Goal: Check status: Check status

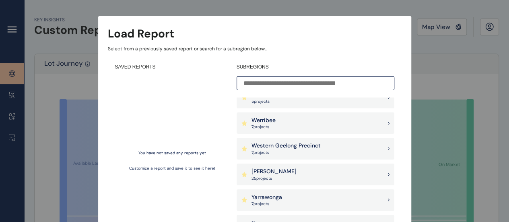
scroll to position [805, 0]
click at [263, 178] on p "25 project s" at bounding box center [273, 178] width 45 height 6
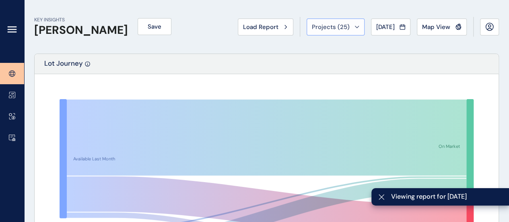
click at [355, 28] on icon at bounding box center [357, 27] width 5 height 2
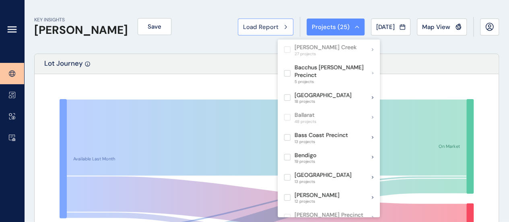
click at [274, 28] on div "Load Report" at bounding box center [265, 27] width 45 height 8
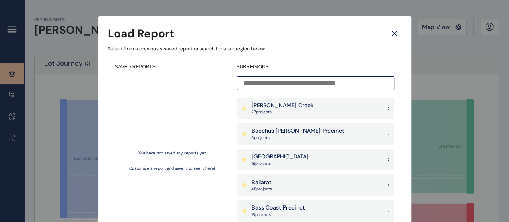
click at [394, 32] on icon at bounding box center [394, 34] width 14 height 14
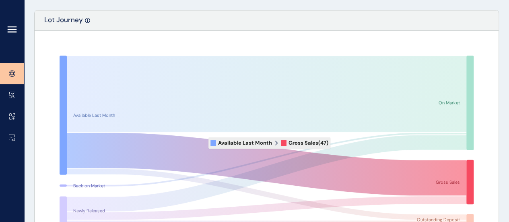
scroll to position [44, 0]
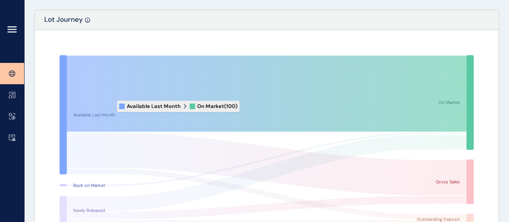
click at [111, 106] on icon at bounding box center [267, 94] width 400 height 76
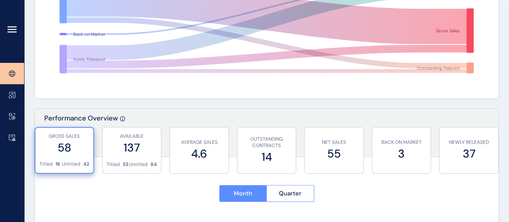
scroll to position [195, 0]
click at [123, 147] on label "137" at bounding box center [132, 147] width 51 height 16
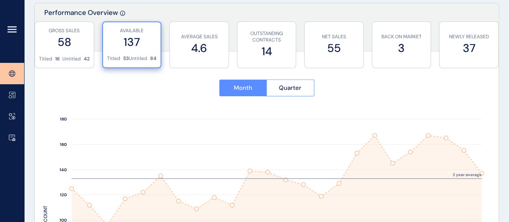
scroll to position [297, 0]
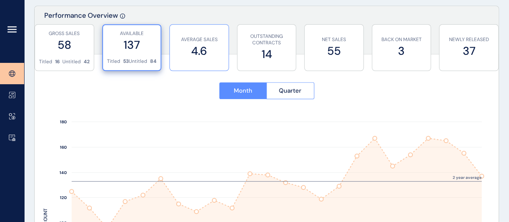
click at [187, 44] on label "4.6" at bounding box center [199, 51] width 51 height 16
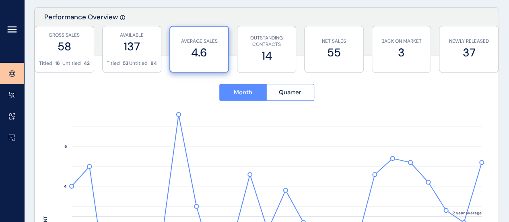
scroll to position [295, 0]
click at [257, 49] on label "14" at bounding box center [266, 56] width 51 height 16
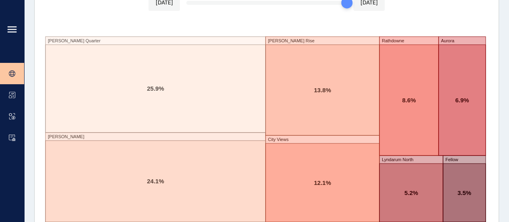
scroll to position [1450, 0]
click at [174, 132] on rect at bounding box center [155, 176] width 220 height 89
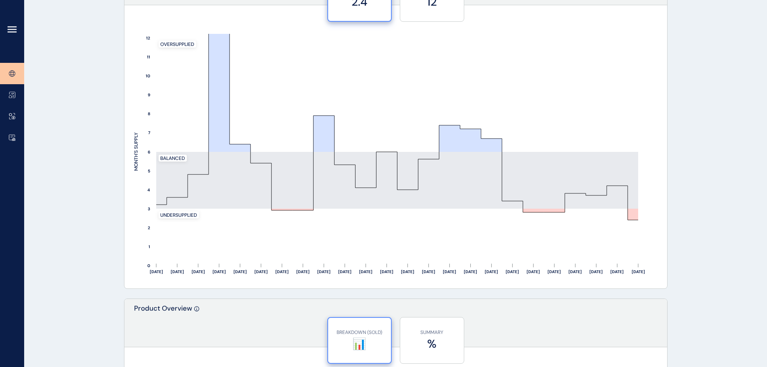
scroll to position [719, 0]
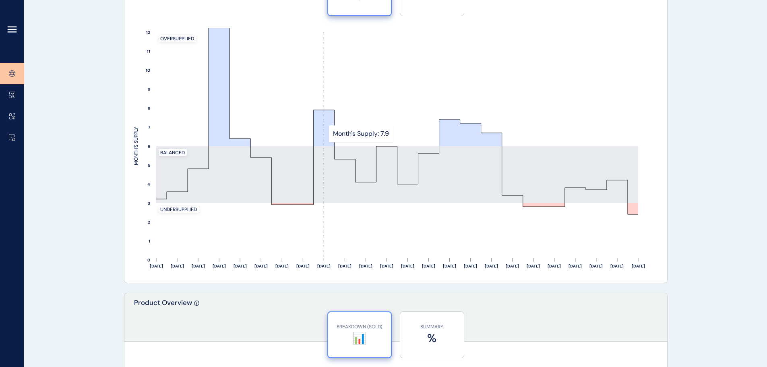
click at [323, 134] on rect at bounding box center [323, 145] width 21 height 227
click at [305, 132] on rect at bounding box center [302, 145] width 21 height 227
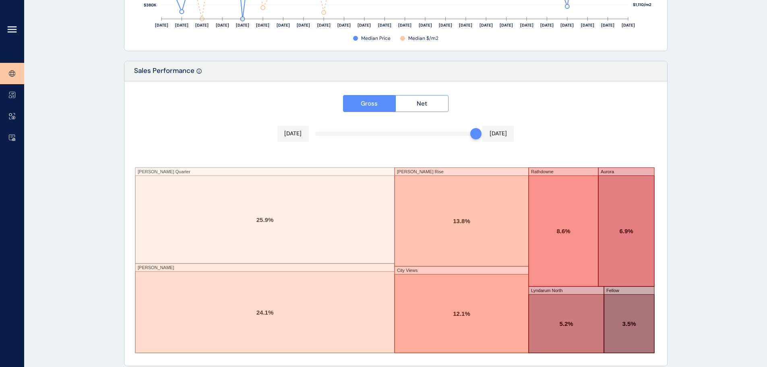
scroll to position [1328, 0]
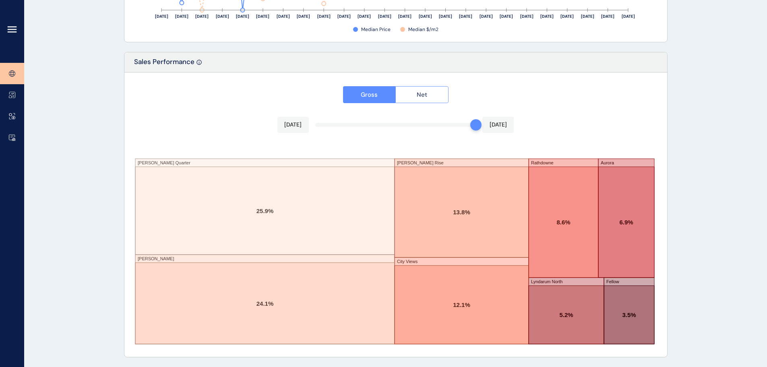
click at [420, 92] on span "Net" at bounding box center [421, 95] width 10 height 8
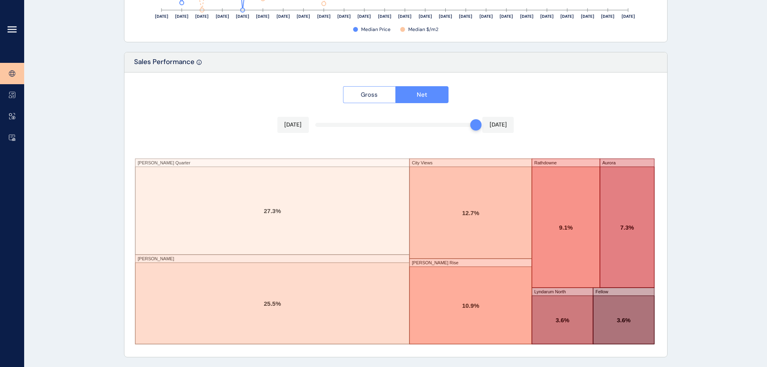
click at [373, 96] on span "Gross" at bounding box center [369, 95] width 17 height 8
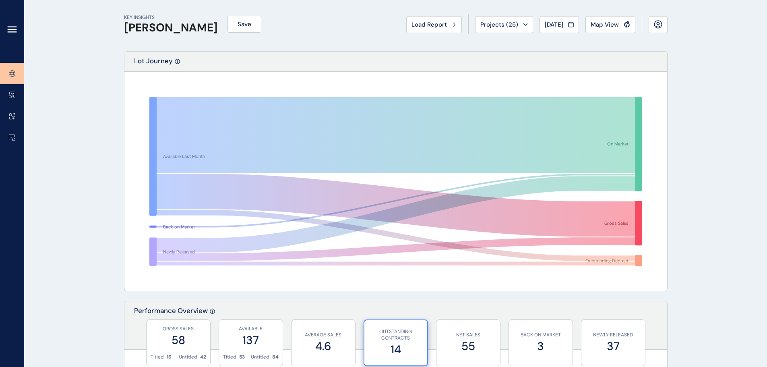
scroll to position [0, 0]
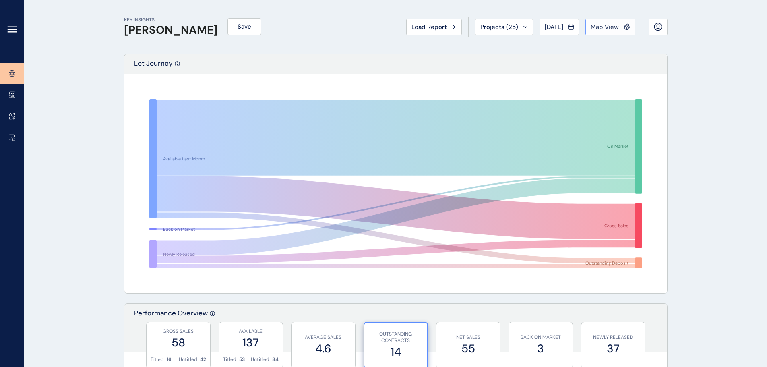
click at [515, 31] on span "Map View" at bounding box center [604, 27] width 28 height 8
click at [515, 27] on icon at bounding box center [525, 27] width 4 height 2
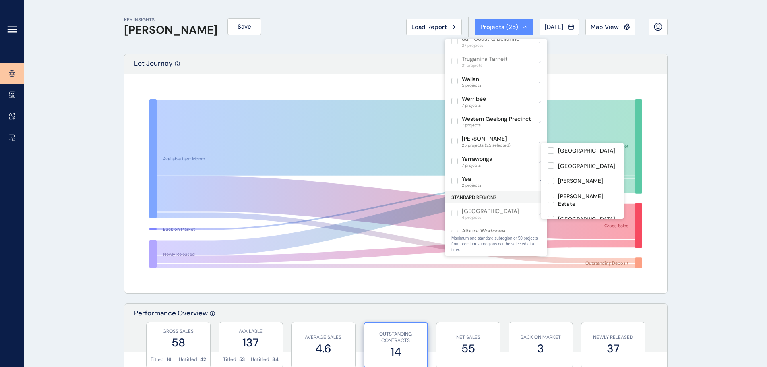
scroll to position [617, 0]
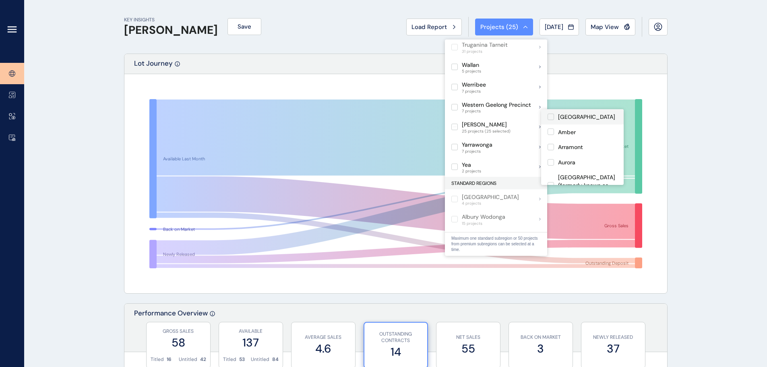
click at [515, 119] on label at bounding box center [550, 116] width 6 height 6
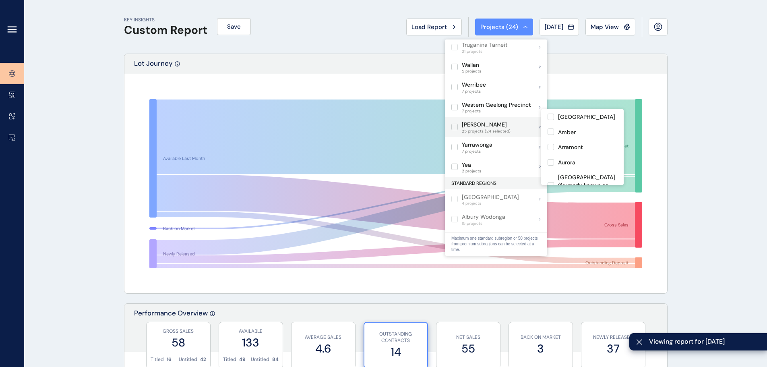
click at [456, 124] on label at bounding box center [454, 127] width 6 height 6
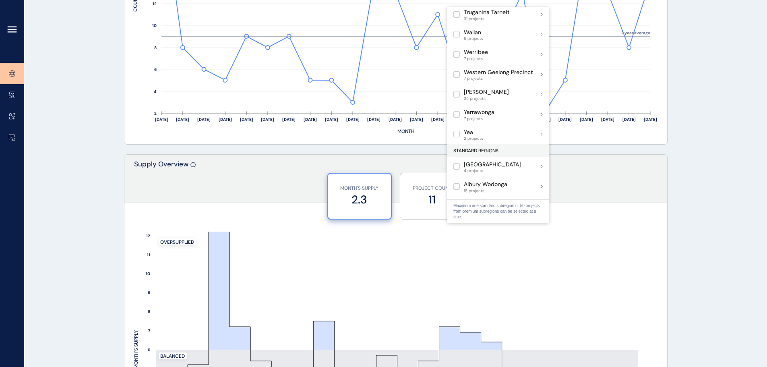
scroll to position [523, 0]
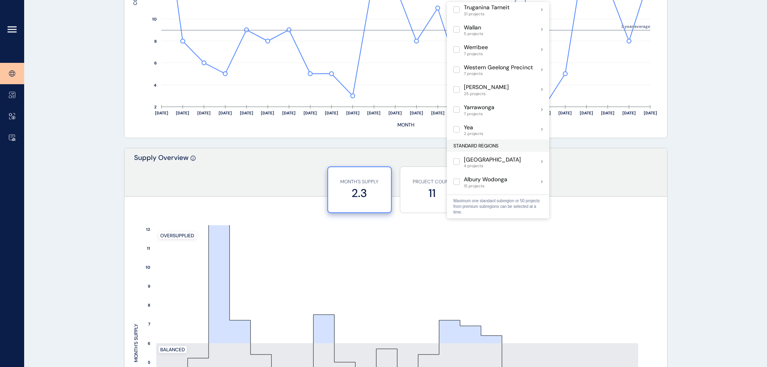
click at [160, 180] on p "Supply Overview" at bounding box center [161, 174] width 54 height 43
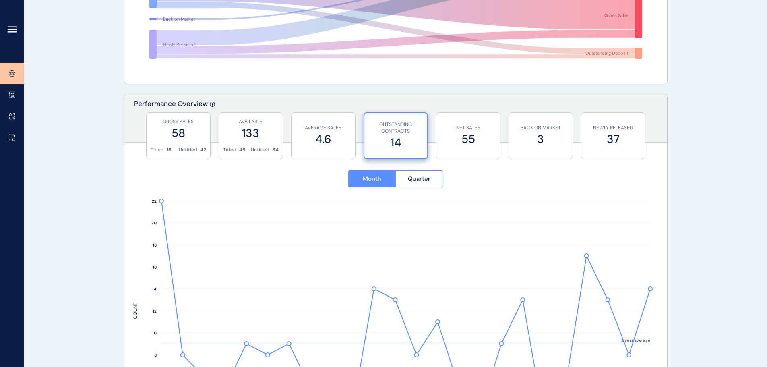
scroll to position [0, 0]
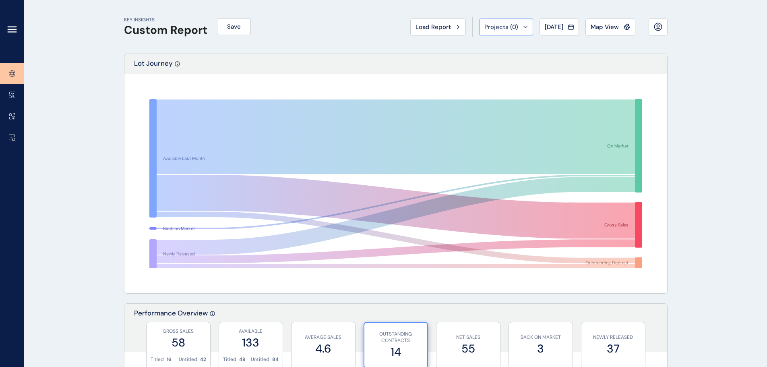
click at [500, 31] on span "Projects ( 0 )" at bounding box center [501, 27] width 34 height 8
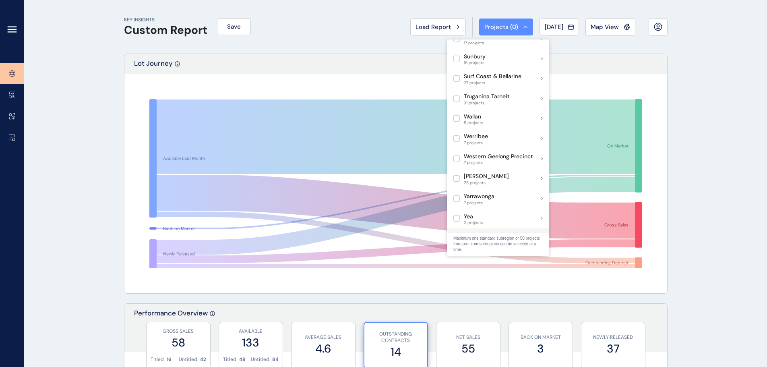
scroll to position [565, 0]
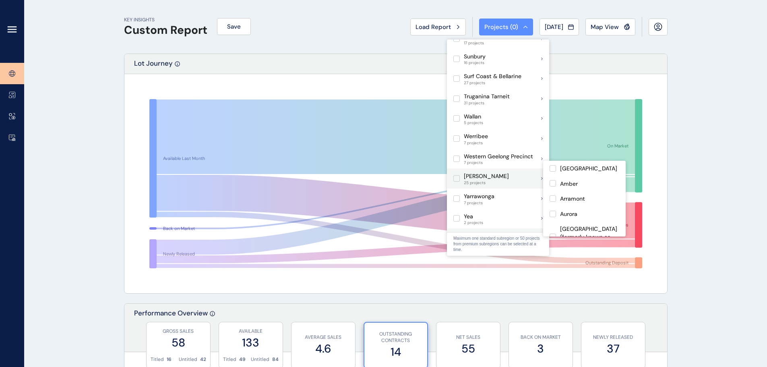
click at [457, 175] on label at bounding box center [456, 178] width 6 height 6
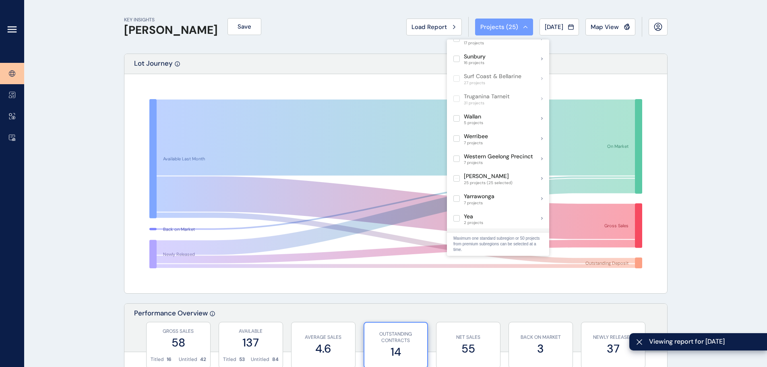
click at [485, 29] on span "Projects ( 25 )" at bounding box center [499, 27] width 38 height 8
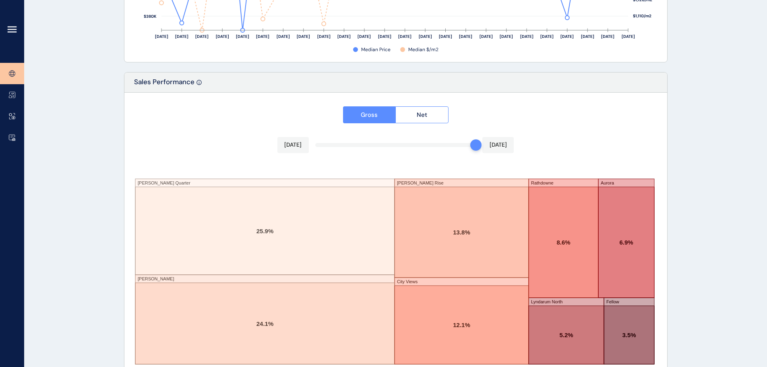
scroll to position [1328, 0]
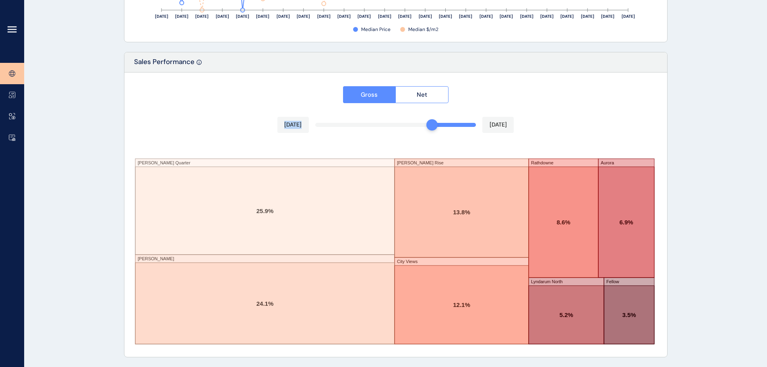
drag, startPoint x: 470, startPoint y: 128, endPoint x: 417, endPoint y: 129, distance: 53.1
click at [417, 129] on div "Gross Net [DATE] [DATE] [PERSON_NAME] Quarter [PERSON_NAME] Rise City Views Rat…" at bounding box center [395, 214] width 542 height 284
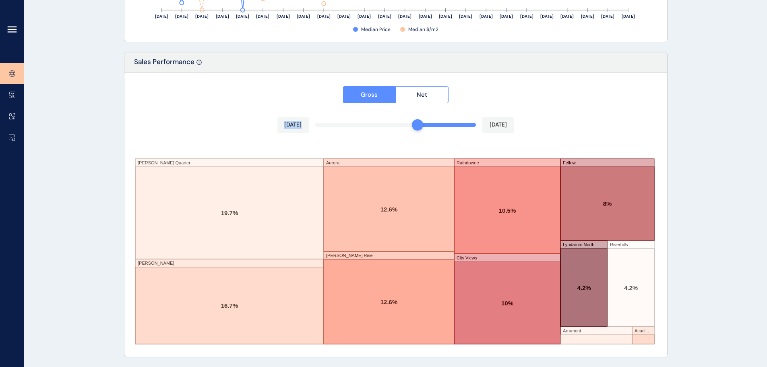
click at [326, 125] on div "Gross Net [DATE] [DATE] [PERSON_NAME] Quarter [PERSON_NAME] [PERSON_NAME] Rise …" at bounding box center [395, 214] width 542 height 284
